Goal: Navigation & Orientation: Find specific page/section

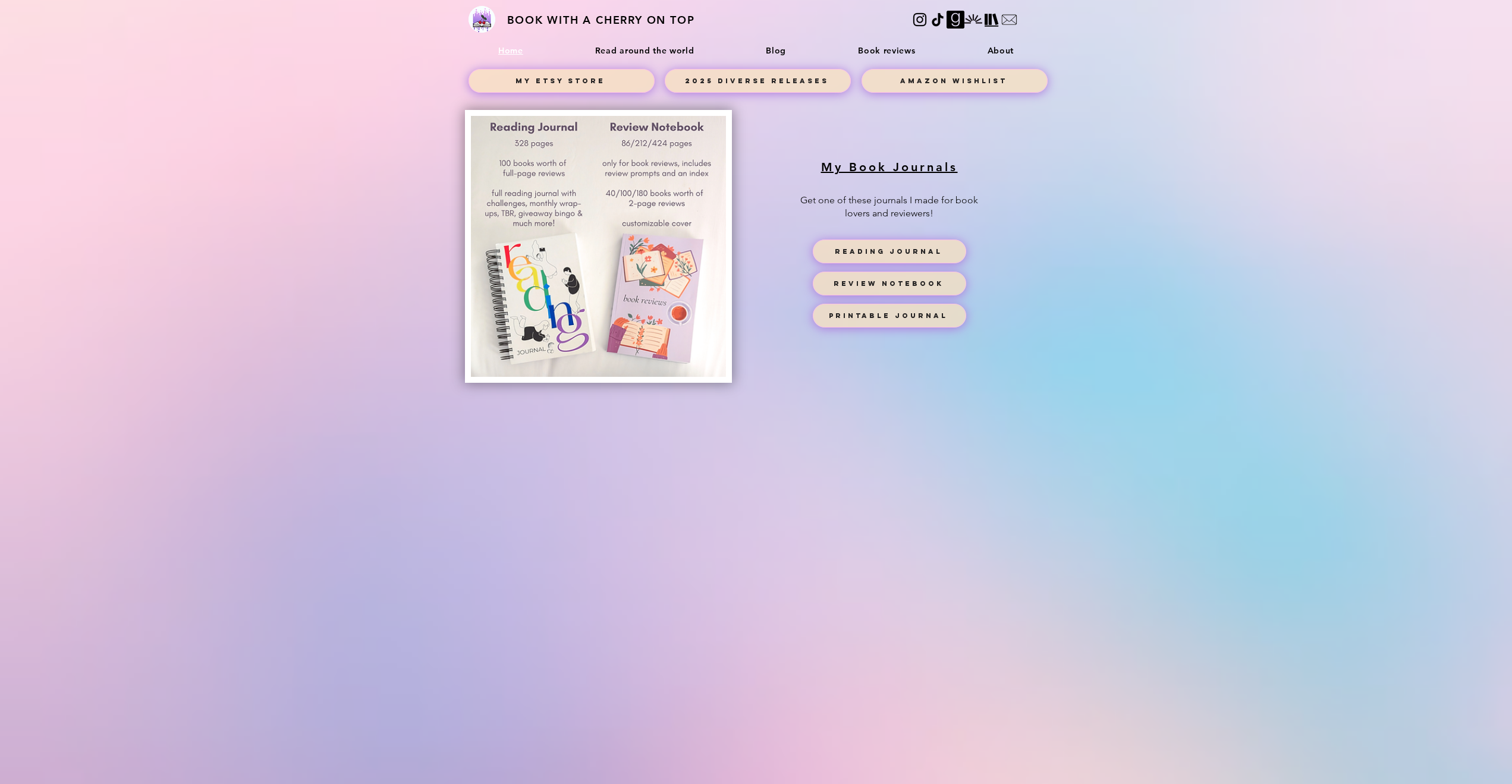
click at [858, 43] on link "Book reviews" at bounding box center [887, 50] width 124 height 22
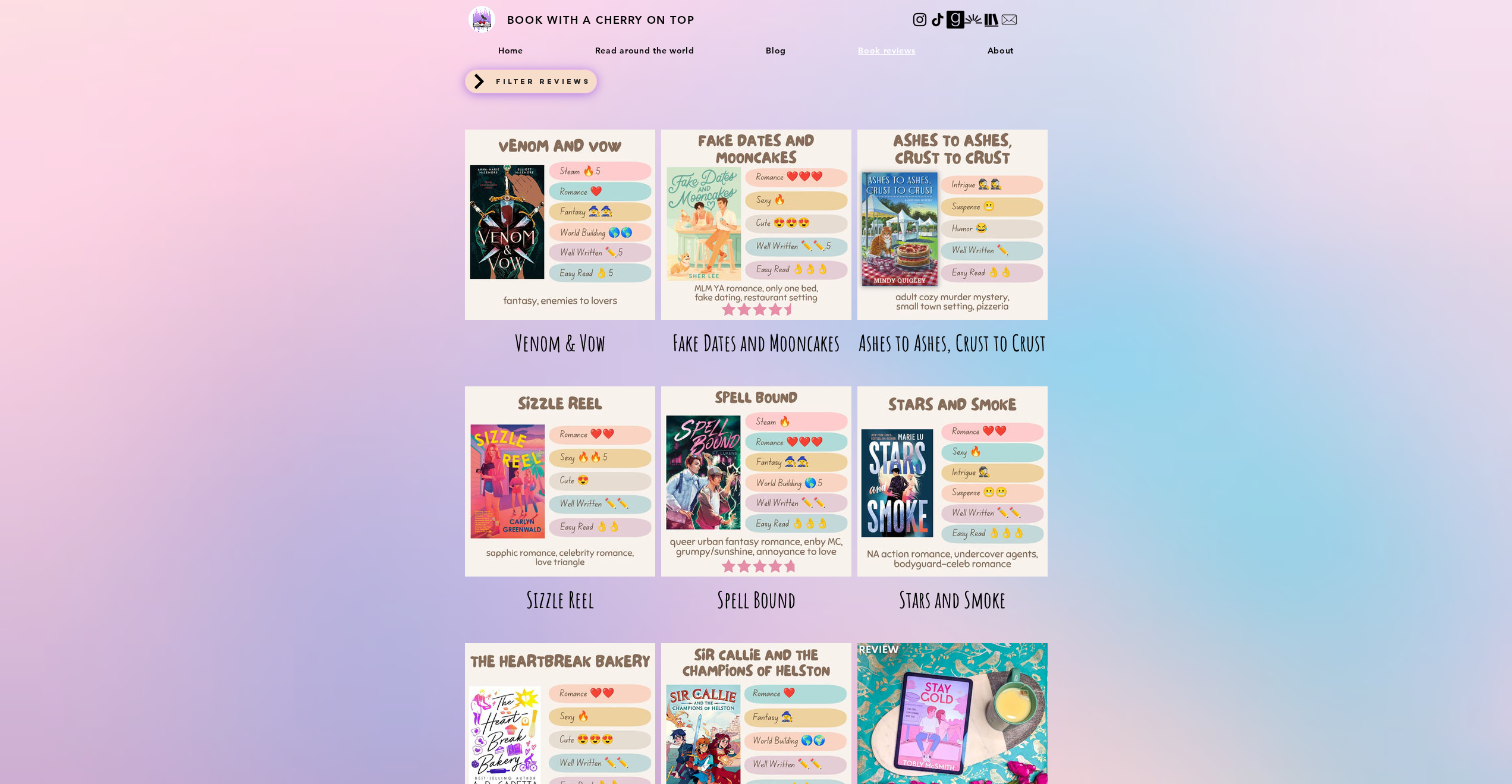
click at [866, 45] on span "Book reviews" at bounding box center [886, 51] width 57 height 11
click at [554, 79] on span "Filter reviews" at bounding box center [543, 81] width 94 height 8
